Goal: Obtain resource: Download file/media

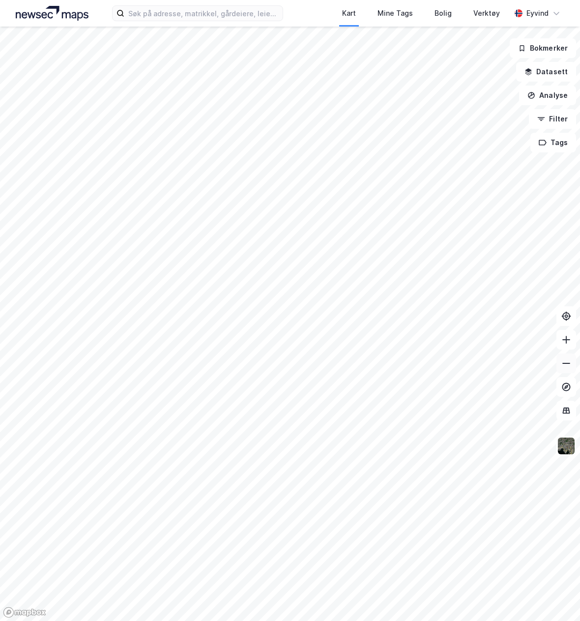
click at [567, 366] on icon at bounding box center [566, 363] width 10 height 10
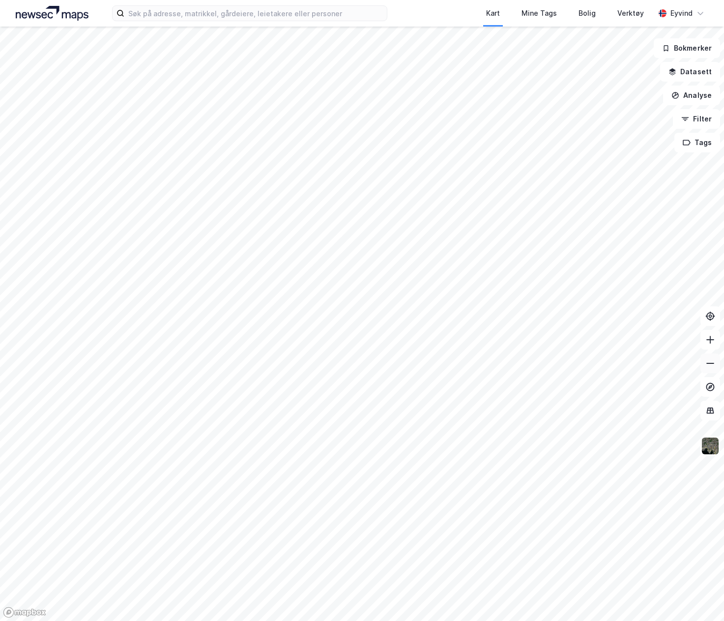
click at [578, 368] on button at bounding box center [711, 363] width 20 height 20
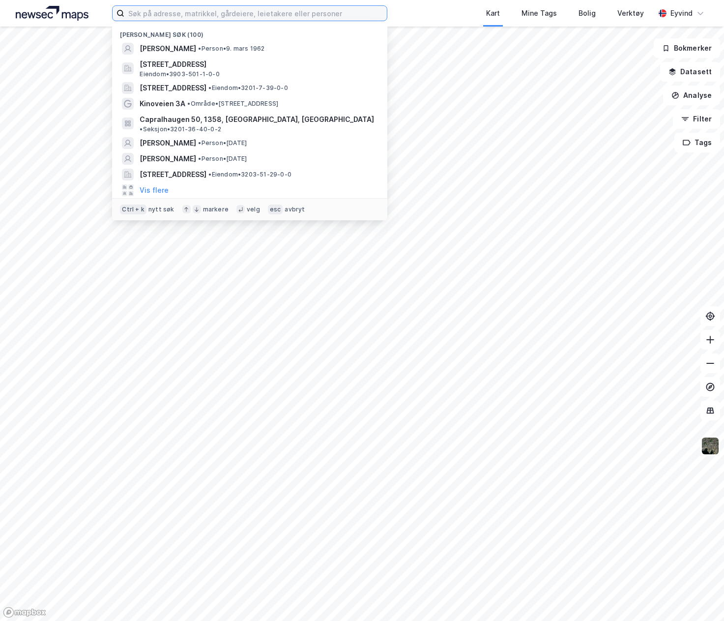
click at [342, 13] on input at bounding box center [255, 13] width 263 height 15
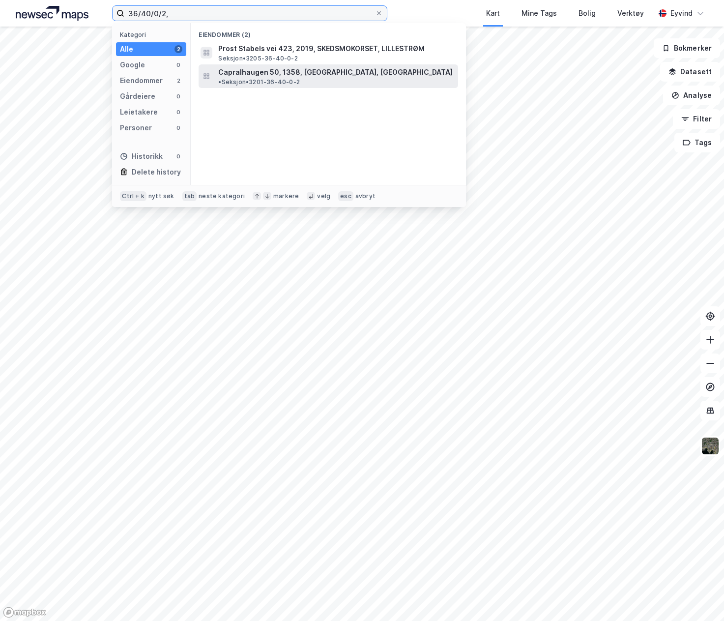
type input "36/40/0/2,"
click at [298, 68] on span "Capralhaugen 50, 1358, [GEOGRAPHIC_DATA], [GEOGRAPHIC_DATA]" at bounding box center [335, 72] width 235 height 12
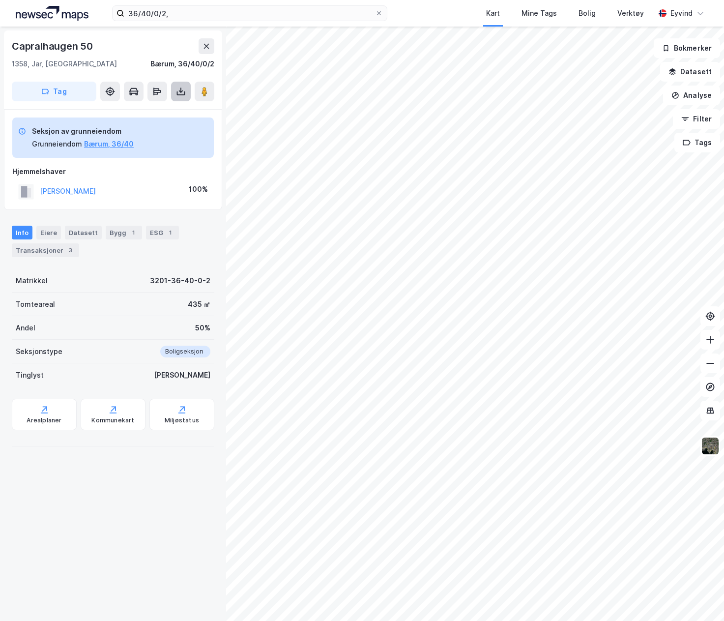
click at [181, 96] on icon at bounding box center [181, 92] width 10 height 10
click at [149, 114] on div "Last ned grunnbok" at bounding box center [132, 111] width 57 height 8
